Goal: Obtain resource: Obtain resource

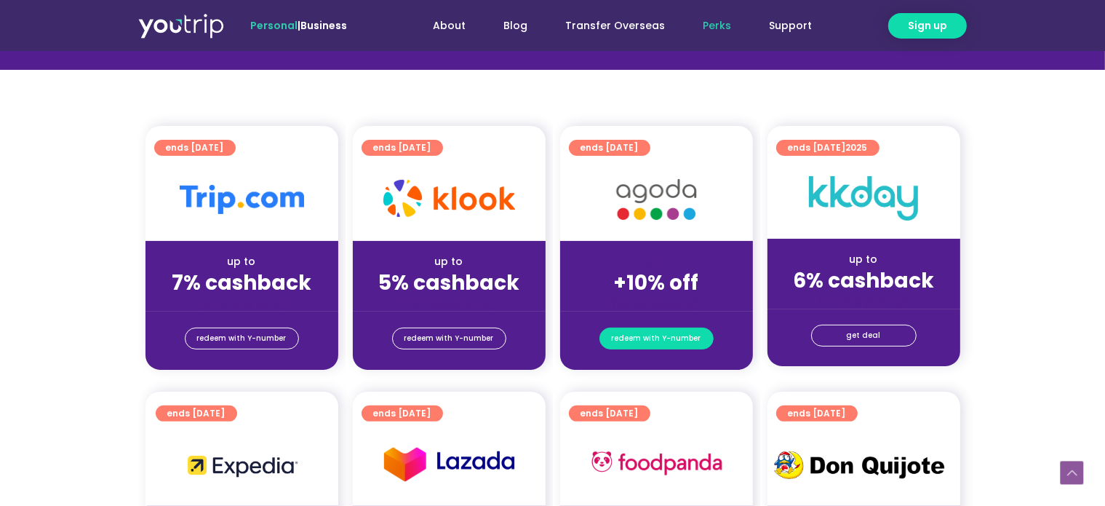
click at [656, 335] on span "redeem with Y-number" at bounding box center [656, 338] width 89 height 20
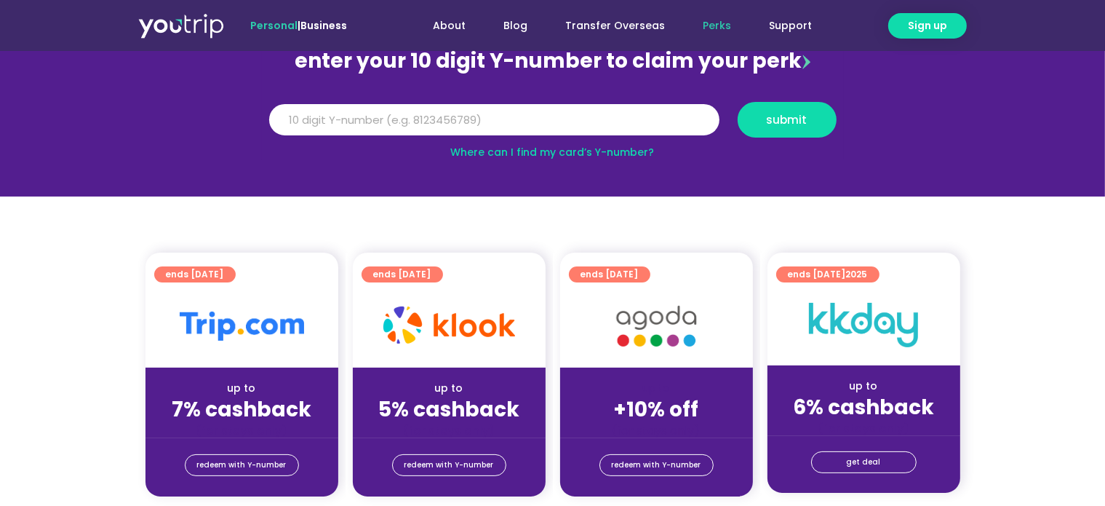
scroll to position [160, 0]
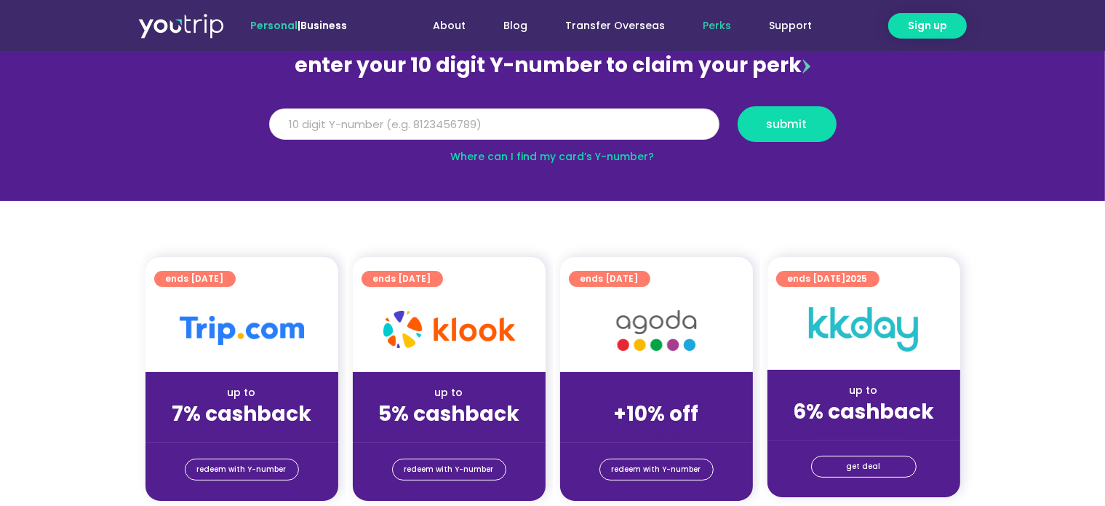
click at [414, 116] on input "Y Number" at bounding box center [494, 124] width 450 height 32
type input "8189757114"
click at [804, 127] on span "submit" at bounding box center [787, 124] width 41 height 11
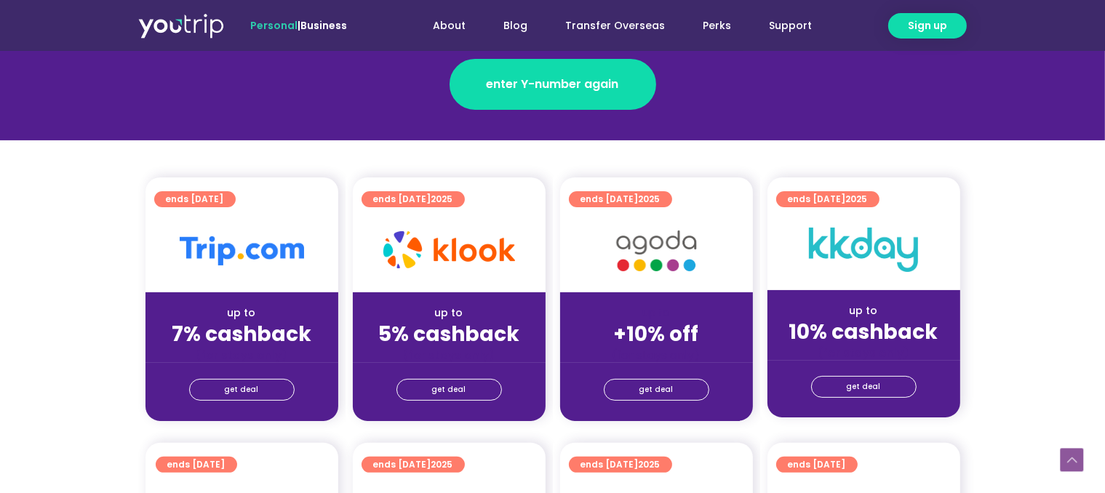
scroll to position [291, 0]
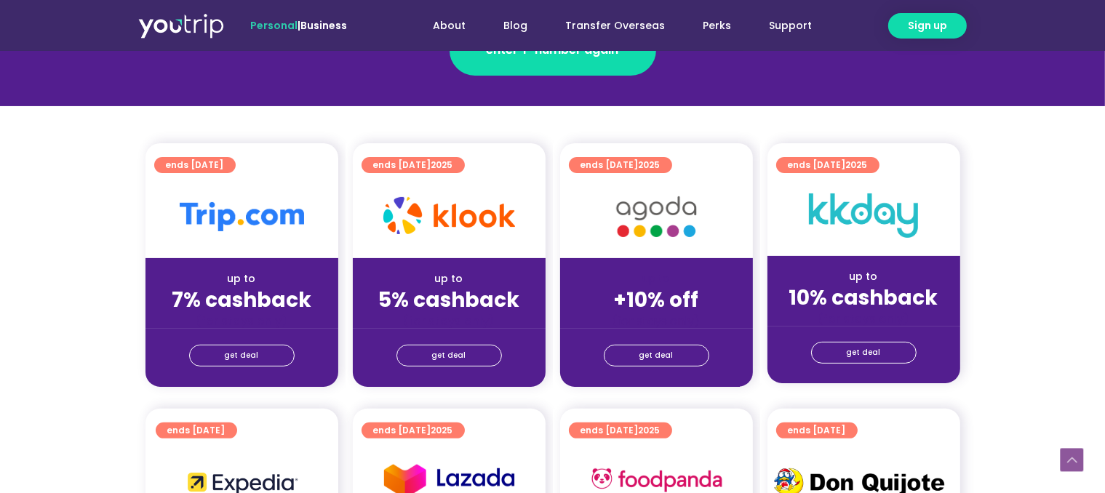
click at [674, 211] on img at bounding box center [656, 217] width 116 height 60
click at [677, 346] on link "get deal" at bounding box center [657, 356] width 106 height 22
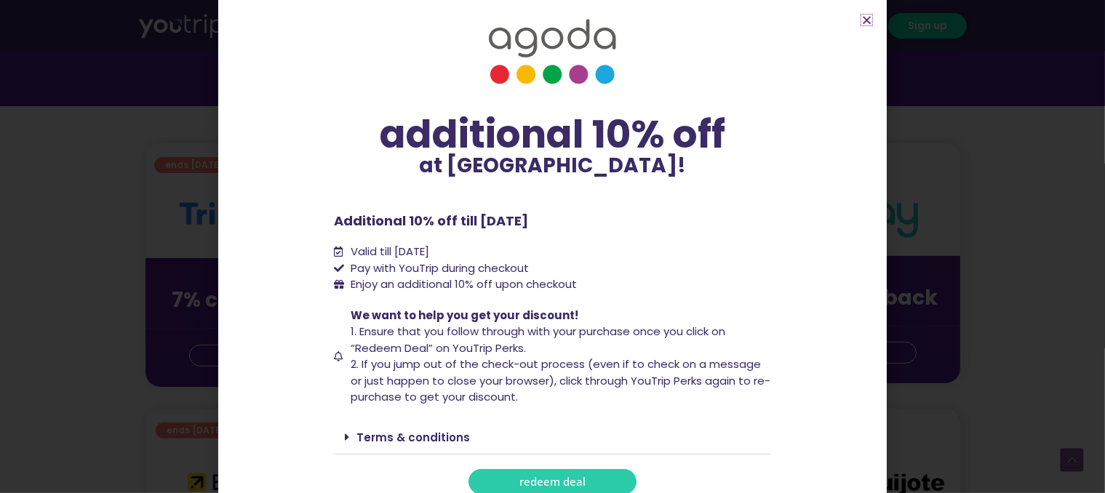
scroll to position [29, 0]
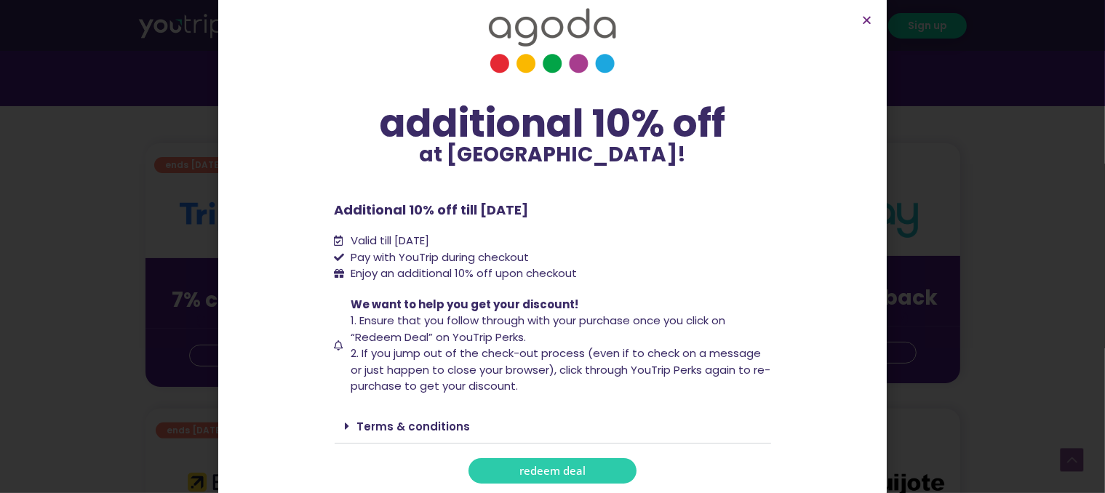
click at [557, 473] on span "redeem deal" at bounding box center [552, 471] width 66 height 11
